Goal: Submit feedback/report problem: Submit feedback/report problem

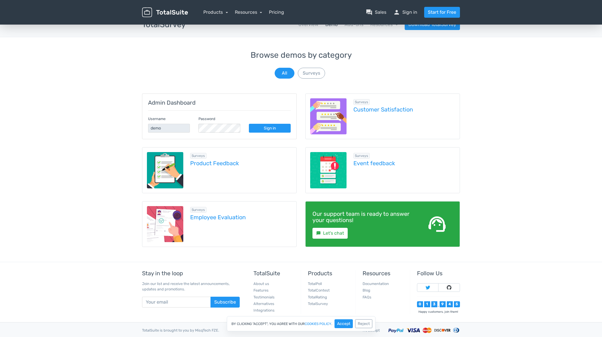
scroll to position [15, 0]
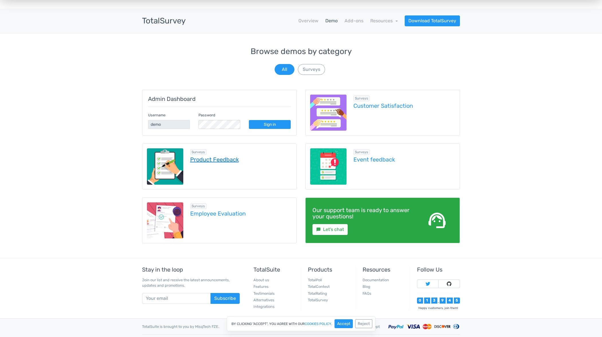
click at [211, 162] on link "Product Feedback" at bounding box center [241, 160] width 102 height 6
click at [273, 125] on link "Sign in" at bounding box center [270, 124] width 42 height 9
click at [130, 139] on div "Browse demos by category All Surveys Admin Dashboard Username demo Password Sig…" at bounding box center [301, 152] width 602 height 211
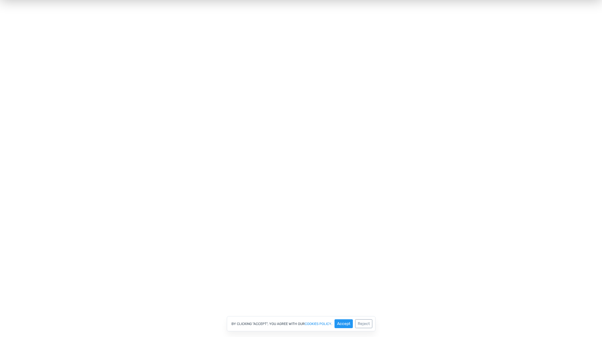
scroll to position [69, 0]
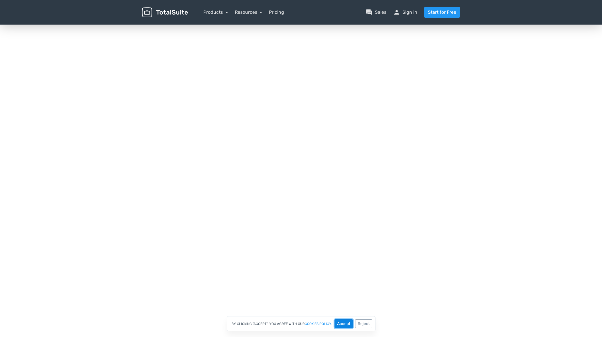
click at [345, 327] on button "Accept" at bounding box center [343, 324] width 18 height 9
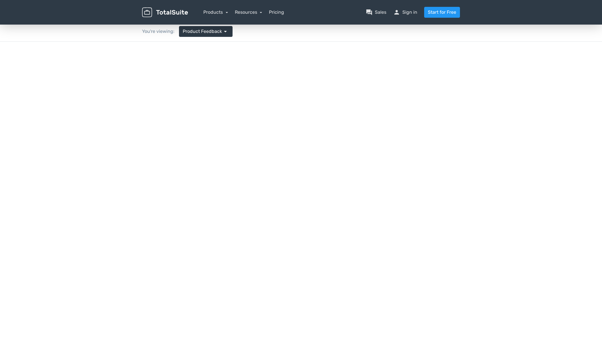
scroll to position [0, 0]
